Goal: Check status

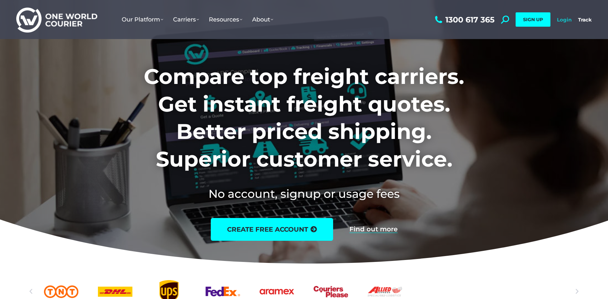
click at [559, 17] on link "Login" at bounding box center [564, 20] width 15 height 6
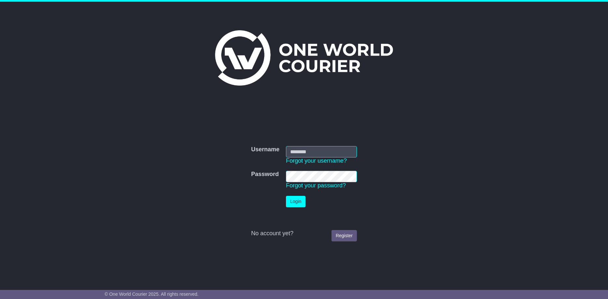
click at [312, 155] on input "Username" at bounding box center [321, 151] width 71 height 11
type input "**********"
click at [301, 198] on button "Login" at bounding box center [296, 201] width 20 height 11
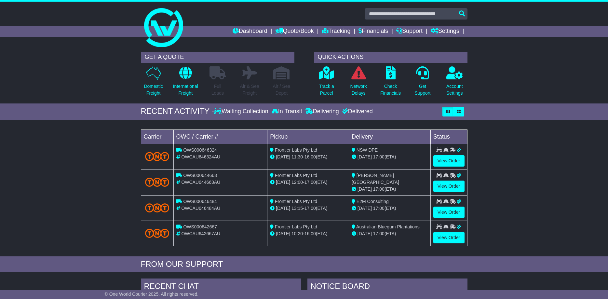
click at [219, 207] on span "OWCAU646484AU" at bounding box center [200, 207] width 39 height 5
drag, startPoint x: 217, startPoint y: 202, endPoint x: 183, endPoint y: 200, distance: 33.5
click at [183, 200] on span "OWS000646484" at bounding box center [200, 201] width 34 height 5
copy span "OWS000646484"
